Goal: Task Accomplishment & Management: Complete application form

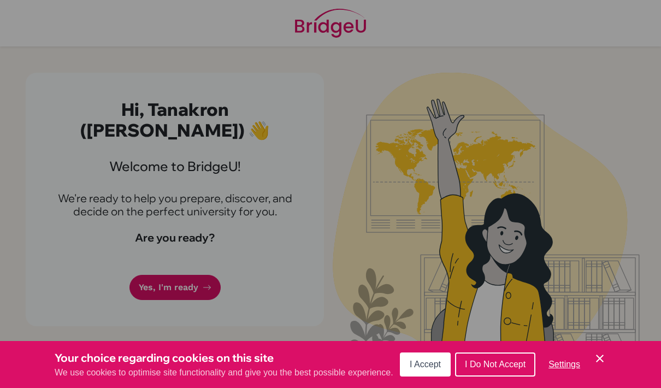
click at [601, 361] on icon "Cookie Control Close Icon" at bounding box center [599, 358] width 13 height 13
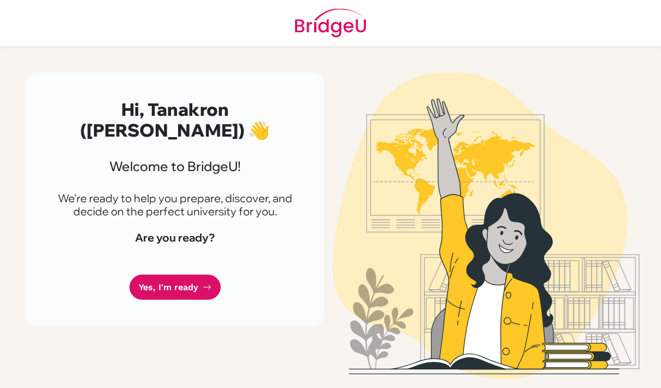
scroll to position [27, 0]
click at [173, 275] on link "Yes, I'm ready" at bounding box center [175, 288] width 91 height 26
click at [178, 275] on link "Yes, I'm ready" at bounding box center [175, 288] width 91 height 26
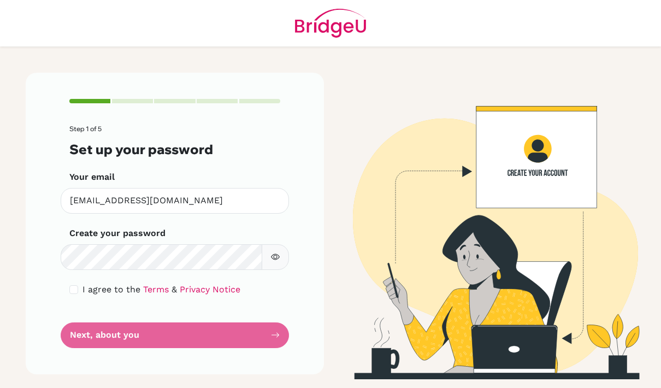
click at [78, 284] on div "I agree to the Terms & Privacy Notice" at bounding box center [174, 289] width 211 height 13
click at [69, 292] on input "checkbox" at bounding box center [73, 289] width 9 height 9
checkbox input "true"
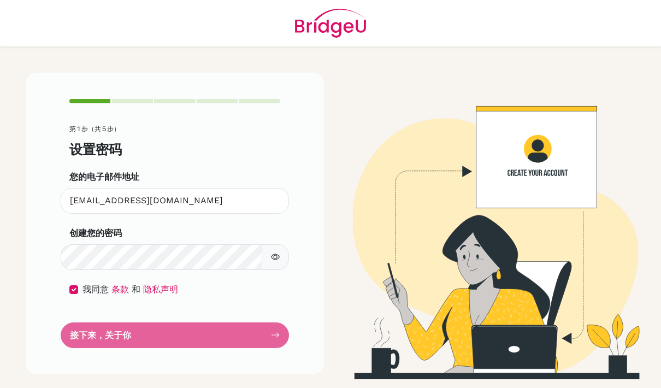
click at [276, 260] on icon "button" at bounding box center [275, 256] width 9 height 9
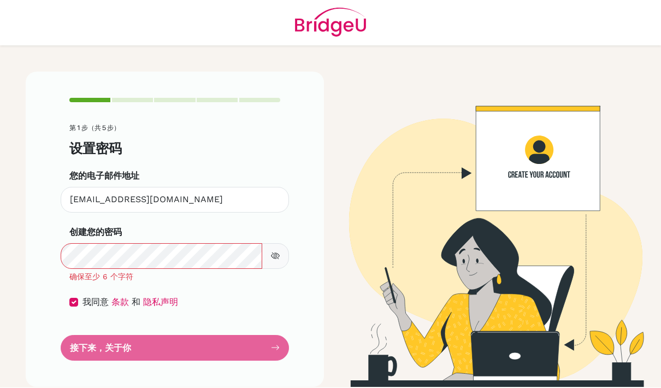
click at [281, 251] on button "button" at bounding box center [275, 257] width 27 height 26
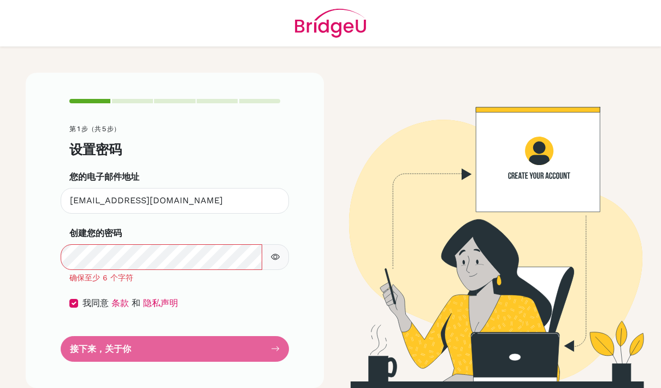
click at [279, 257] on icon "button" at bounding box center [275, 256] width 9 height 9
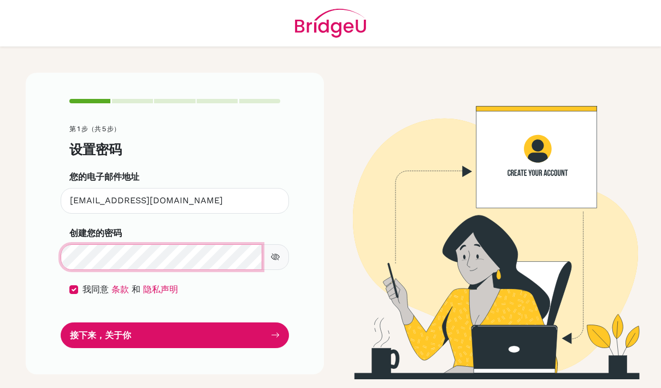
click at [175, 333] on button "接下来，关于你" at bounding box center [175, 335] width 228 height 26
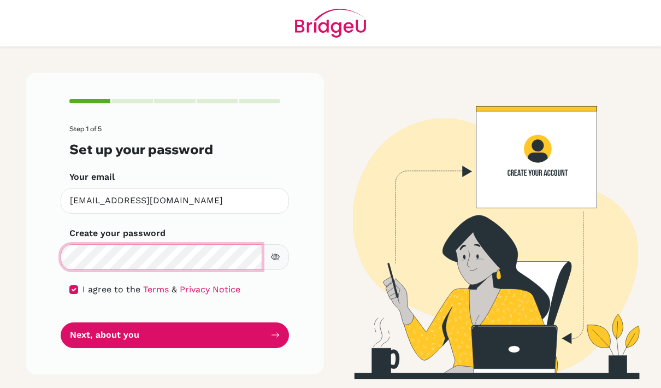
scroll to position [8, 0]
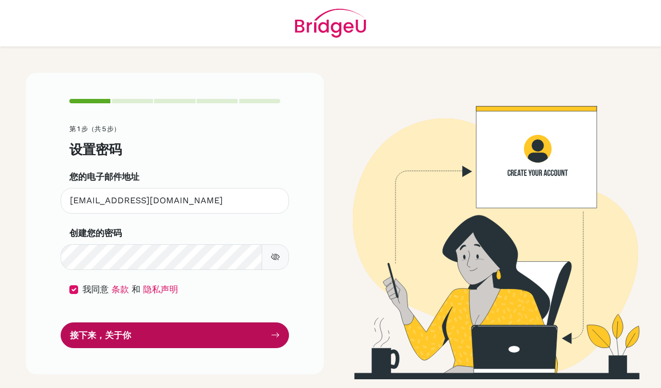
click at [204, 326] on button "接下来，关于你" at bounding box center [175, 335] width 228 height 26
click at [207, 324] on button "接下来，关于你" at bounding box center [175, 335] width 228 height 26
click at [212, 330] on button "接下来，关于你" at bounding box center [175, 335] width 228 height 26
click at [216, 335] on button "接下来，关于你" at bounding box center [175, 335] width 228 height 26
click at [215, 325] on button "接下来，关于你" at bounding box center [175, 335] width 228 height 26
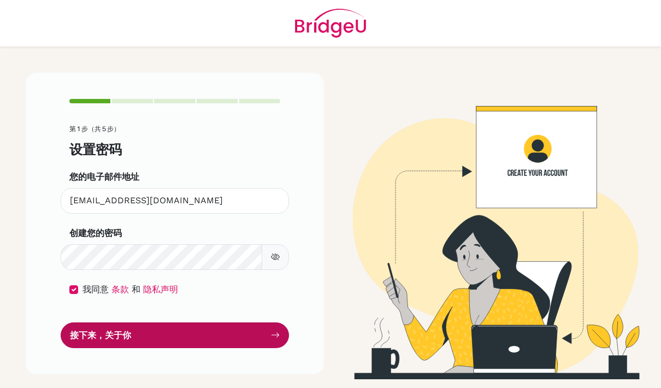
click at [217, 329] on button "接下来，关于你" at bounding box center [175, 335] width 228 height 26
click at [223, 323] on button "接下来，关于你" at bounding box center [175, 335] width 228 height 26
click at [227, 327] on button "接下来，关于你" at bounding box center [175, 335] width 228 height 26
click at [236, 322] on button "接下来，关于你" at bounding box center [175, 335] width 228 height 26
click at [255, 325] on button "接下来，关于你" at bounding box center [175, 335] width 228 height 26
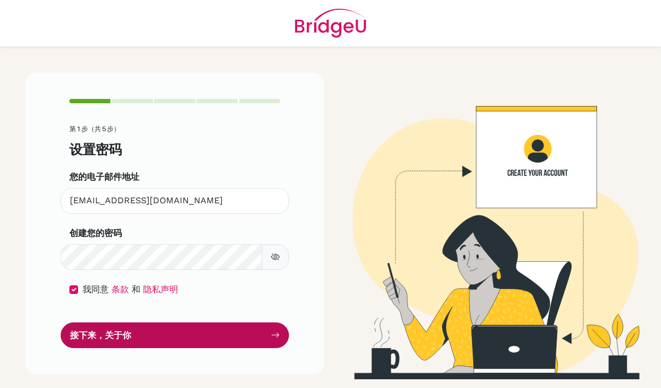
click at [268, 322] on button "接下来，关于你" at bounding box center [175, 335] width 228 height 26
click at [271, 322] on button "接下来，关于你" at bounding box center [175, 335] width 228 height 26
click at [278, 322] on button "接下来，关于你" at bounding box center [175, 335] width 228 height 26
click at [262, 322] on button "接下来，关于你" at bounding box center [175, 335] width 228 height 26
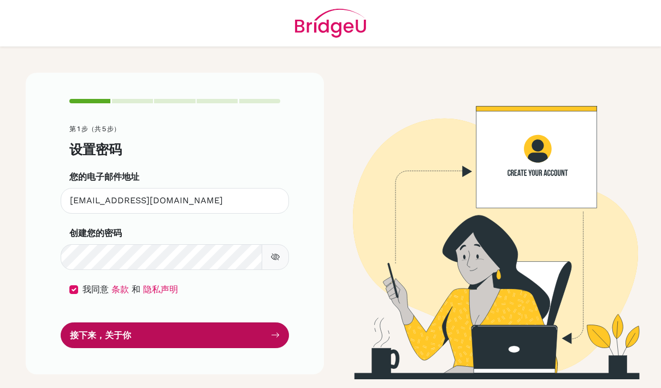
click at [243, 327] on button "接下来，关于你" at bounding box center [175, 335] width 228 height 26
click at [256, 322] on button "接下来，关于你" at bounding box center [175, 335] width 228 height 26
click at [239, 329] on button "接下来，关于你" at bounding box center [175, 335] width 228 height 26
click at [256, 322] on button "接下来，关于你" at bounding box center [175, 335] width 228 height 26
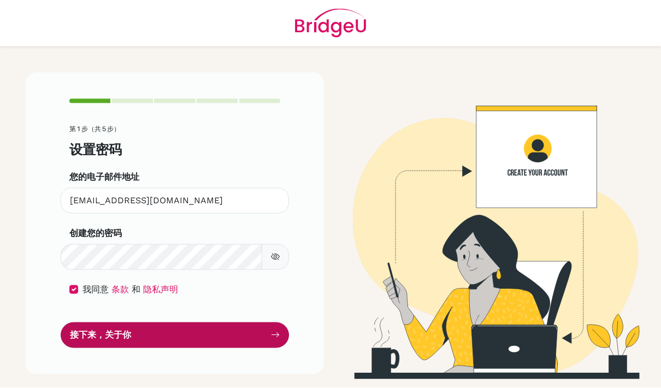
scroll to position [44, 0]
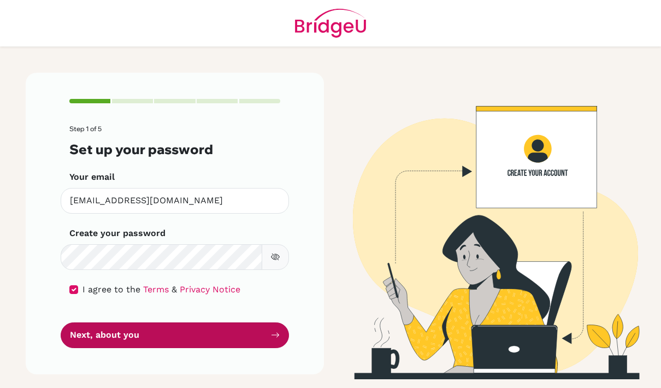
click at [187, 322] on button "Next, about you" at bounding box center [175, 335] width 228 height 26
click at [195, 322] on button "Next, about you" at bounding box center [175, 335] width 228 height 26
click at [196, 322] on button "Next, about you" at bounding box center [175, 335] width 228 height 26
click at [197, 322] on button "Next, about you" at bounding box center [175, 335] width 228 height 26
